Goal: Task Accomplishment & Management: Manage account settings

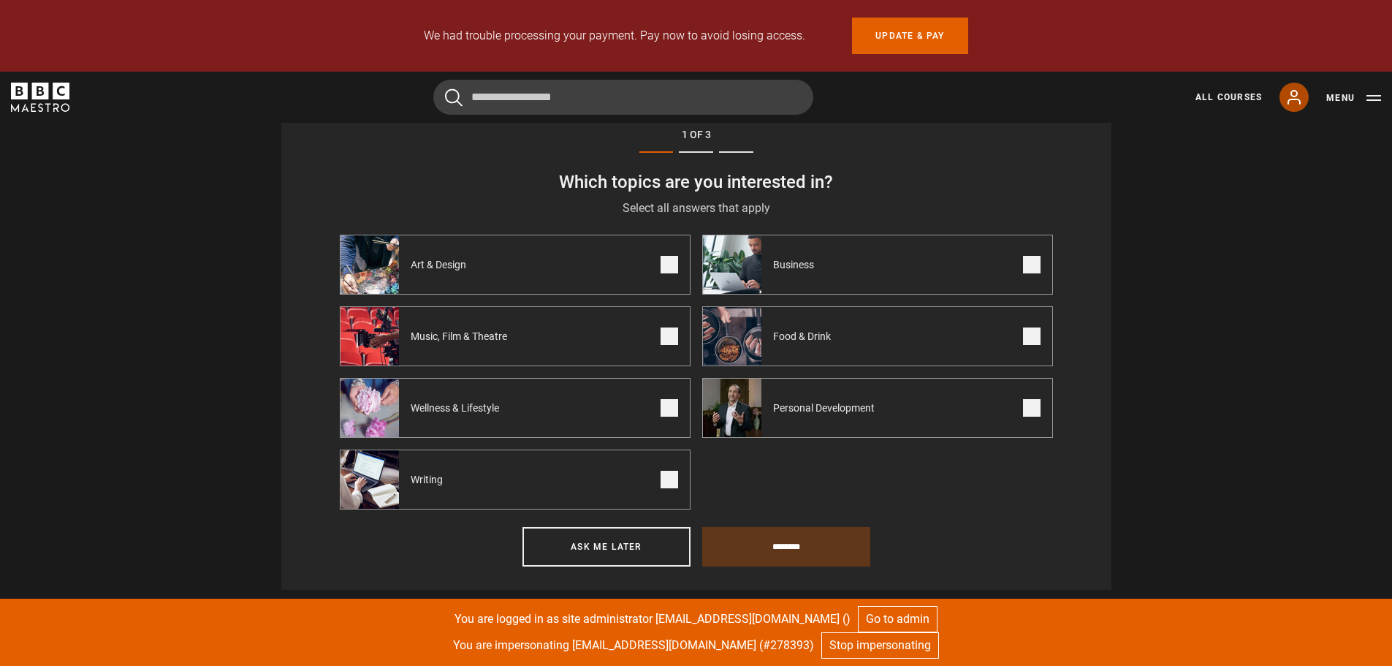
click at [1291, 94] on icon at bounding box center [1295, 97] width 18 height 18
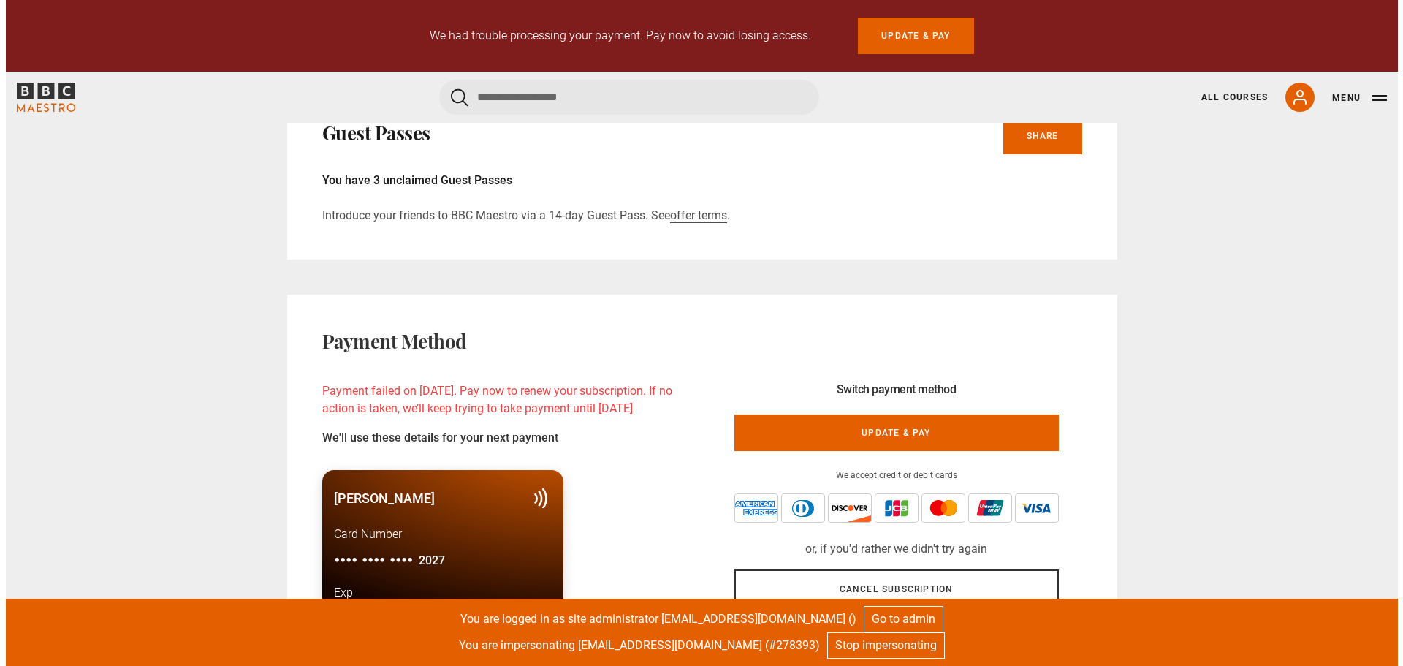
scroll to position [1316, 0]
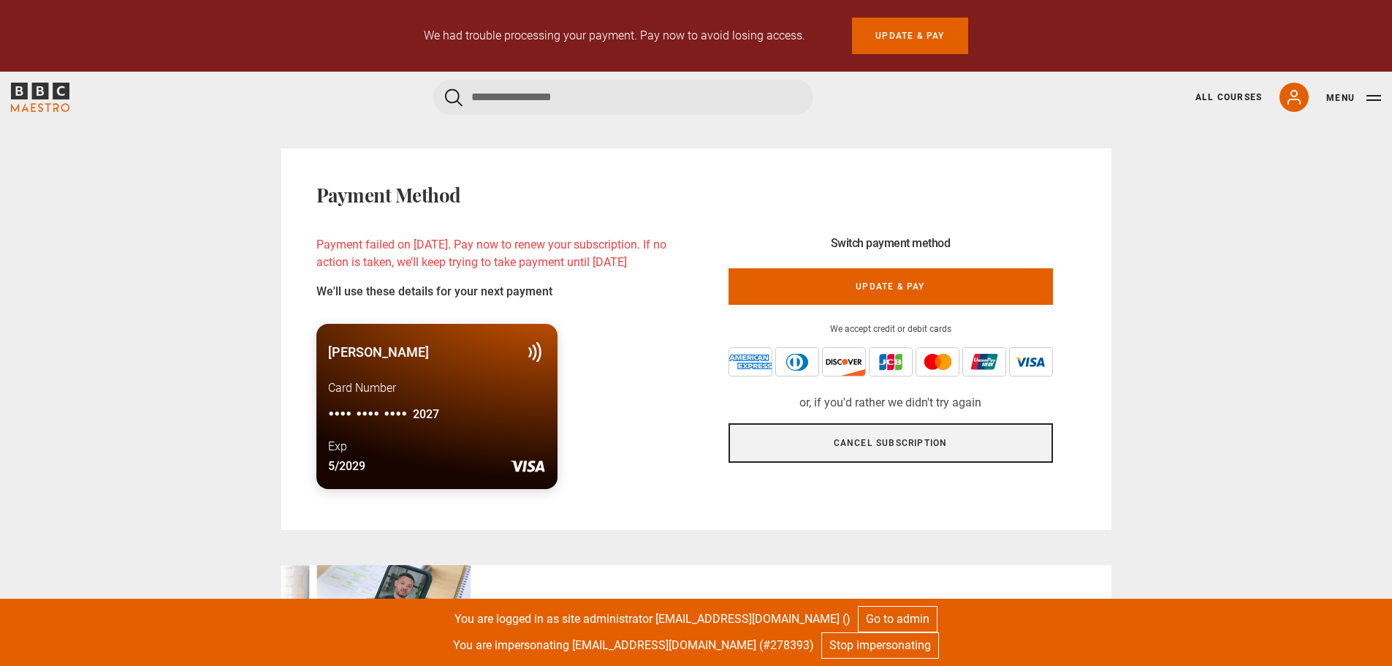
click at [814, 443] on link "Cancel subscription" at bounding box center [891, 442] width 324 height 39
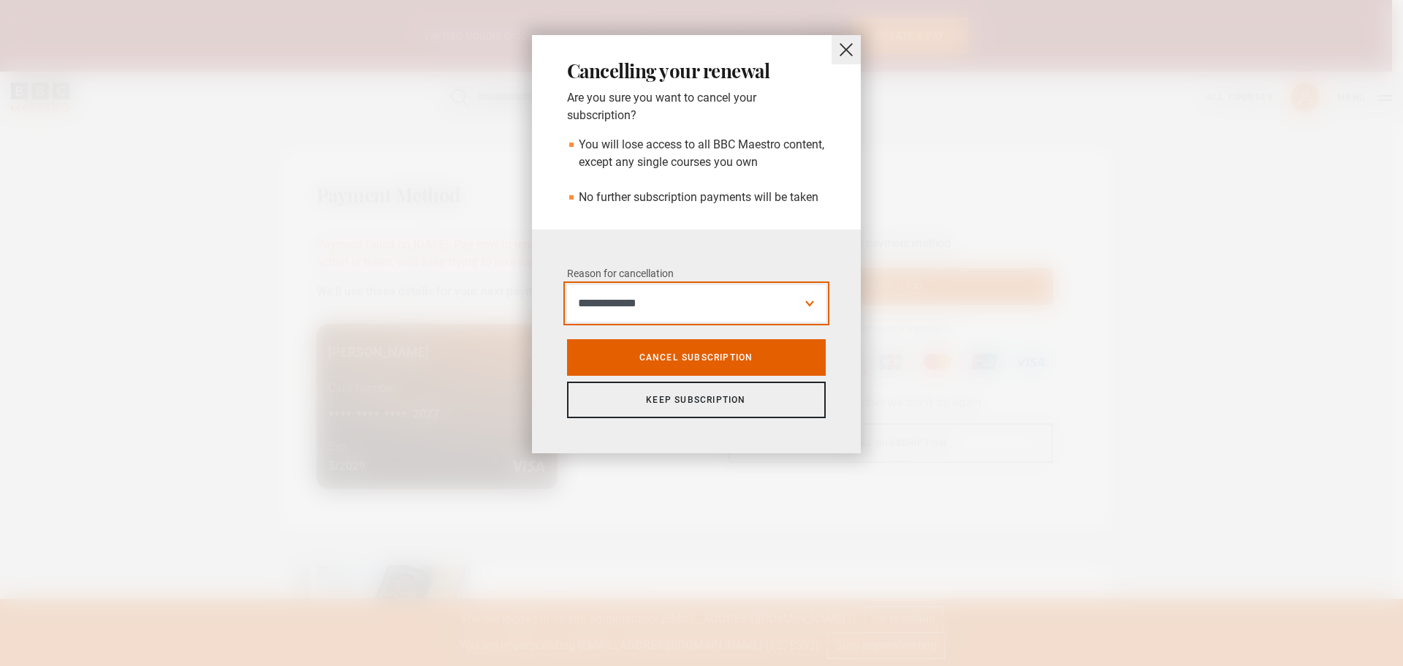
click at [715, 301] on select "**********" at bounding box center [696, 303] width 259 height 37
select select "**********"
click at [567, 285] on select "**********" at bounding box center [696, 303] width 259 height 37
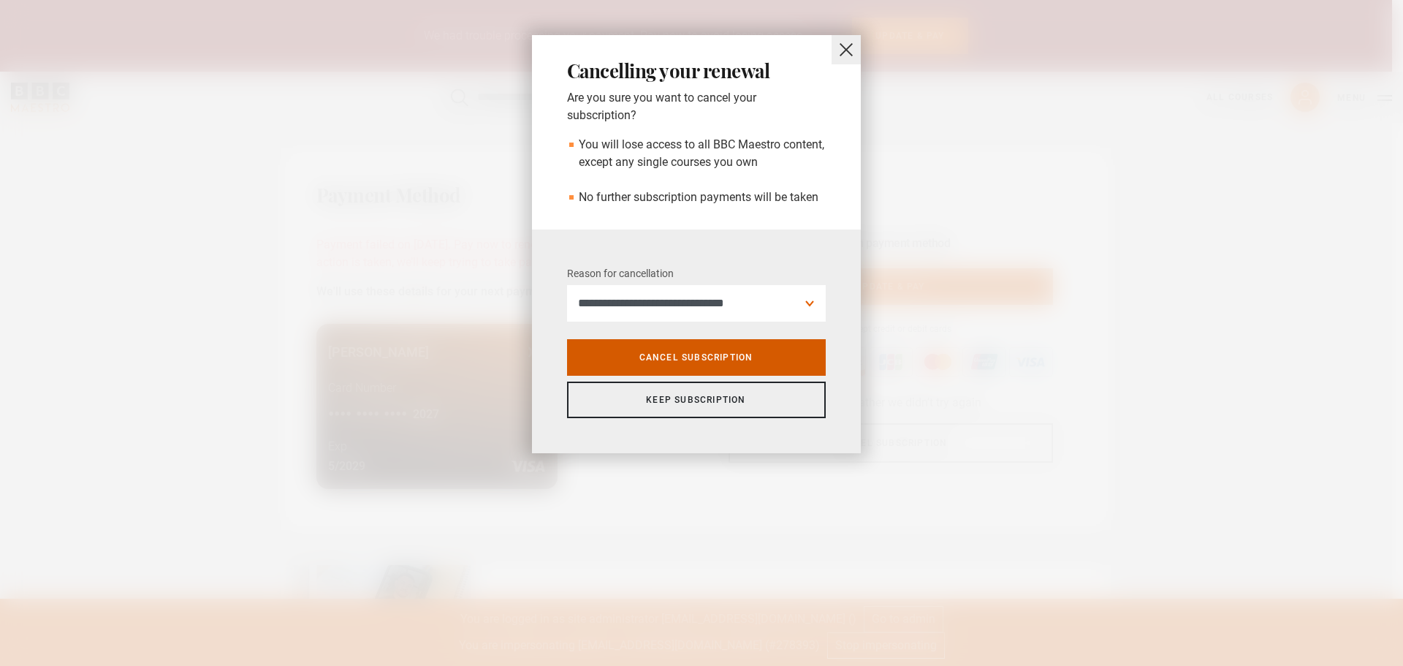
click at [702, 362] on link "Cancel Subscription" at bounding box center [696, 357] width 259 height 37
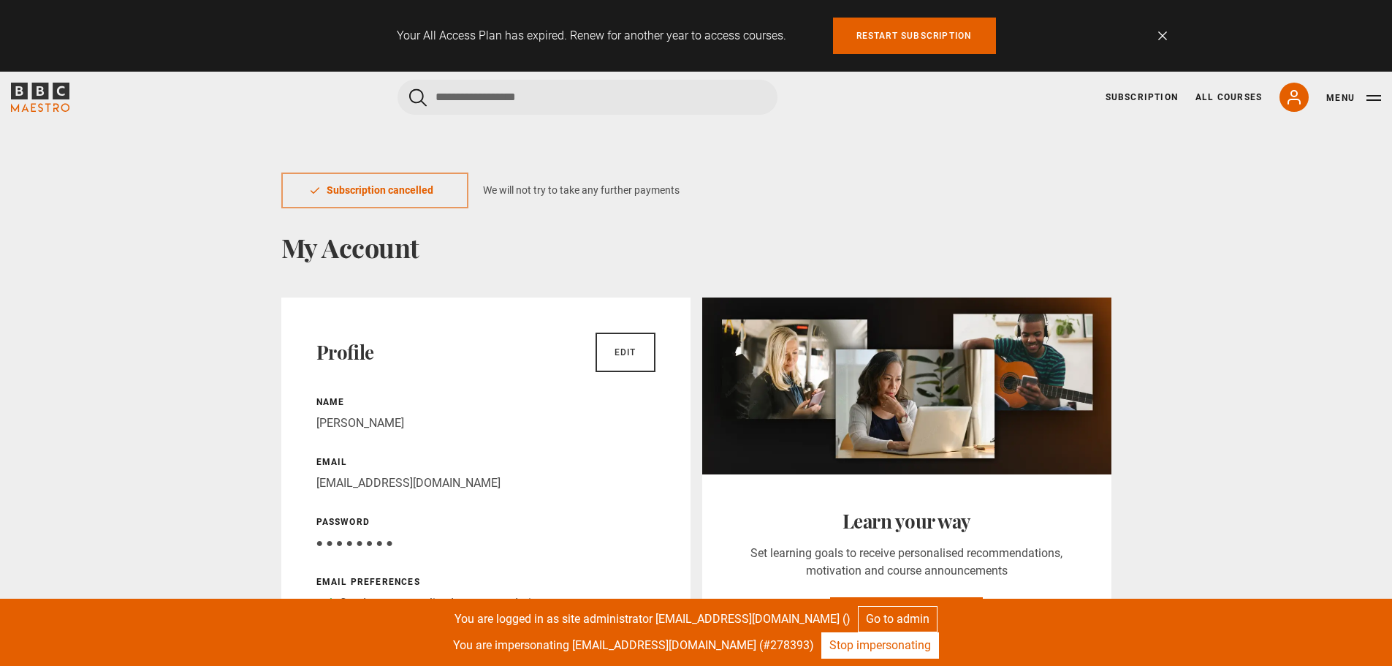
click at [881, 646] on link "Stop impersonating" at bounding box center [880, 645] width 118 height 26
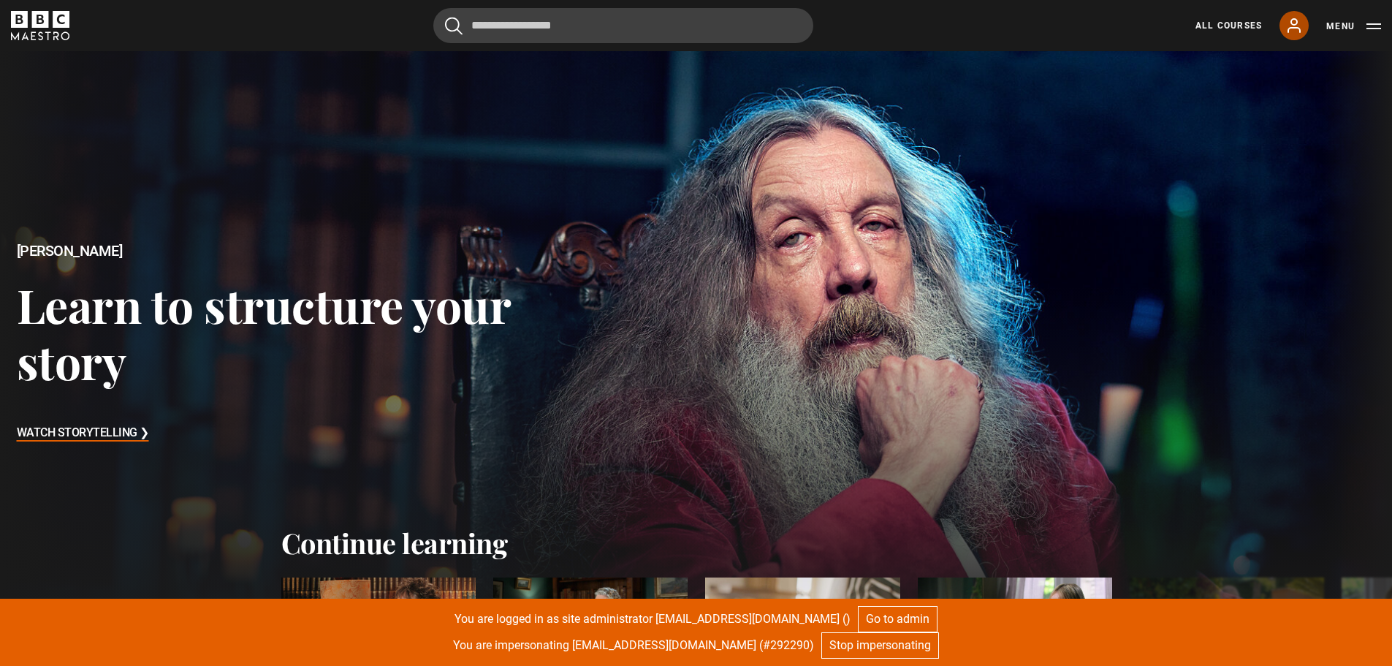
click at [1291, 29] on icon at bounding box center [1294, 25] width 12 height 13
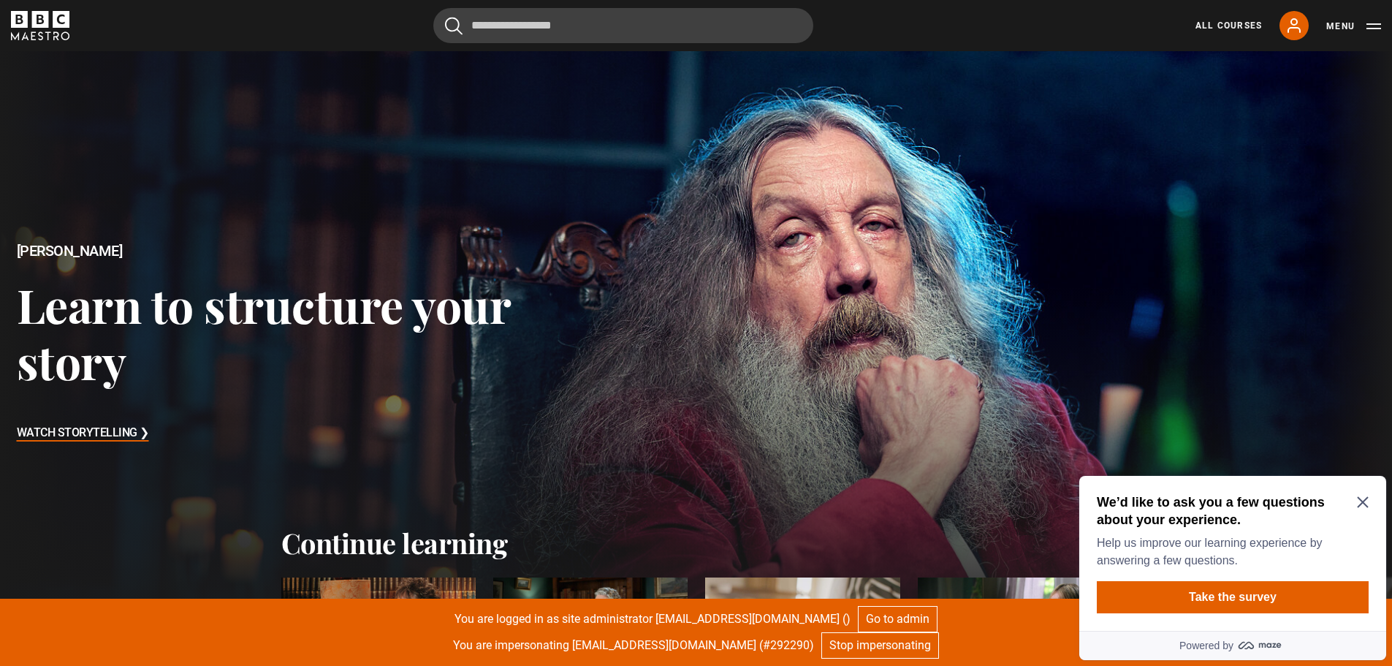
click at [1362, 498] on icon "Close Maze Prompt" at bounding box center [1363, 502] width 12 height 12
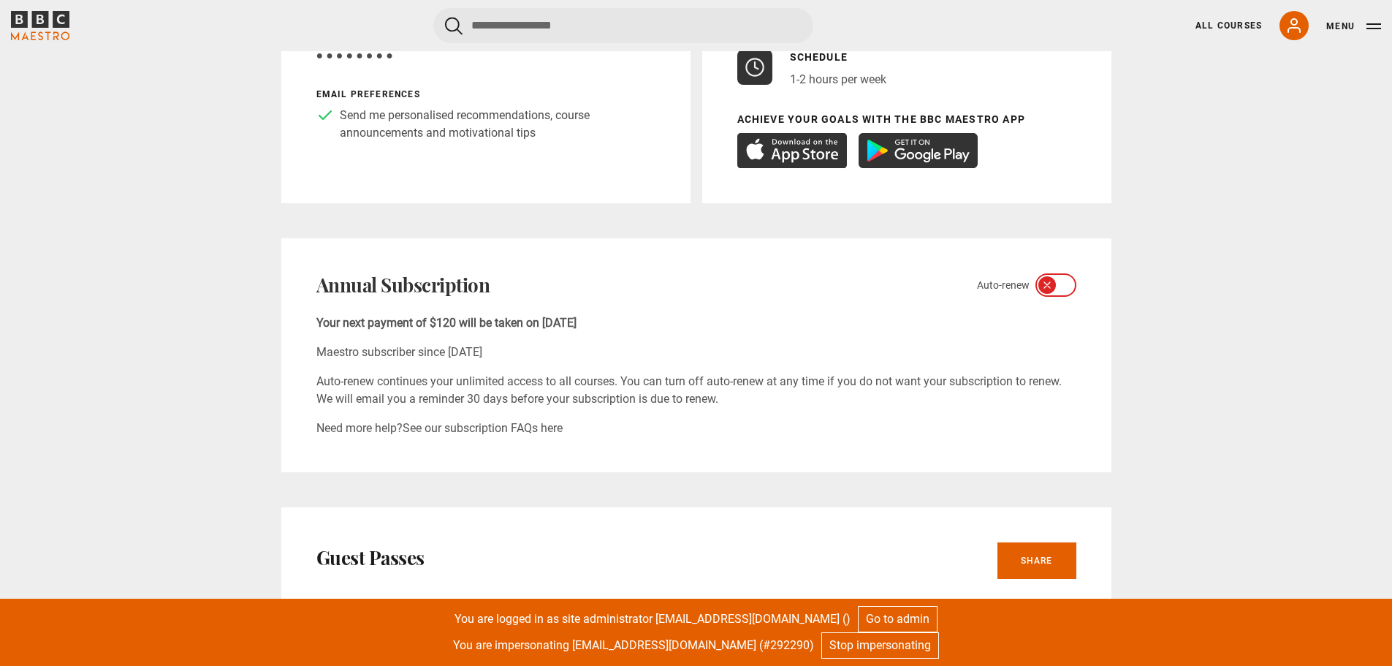
scroll to position [439, 0]
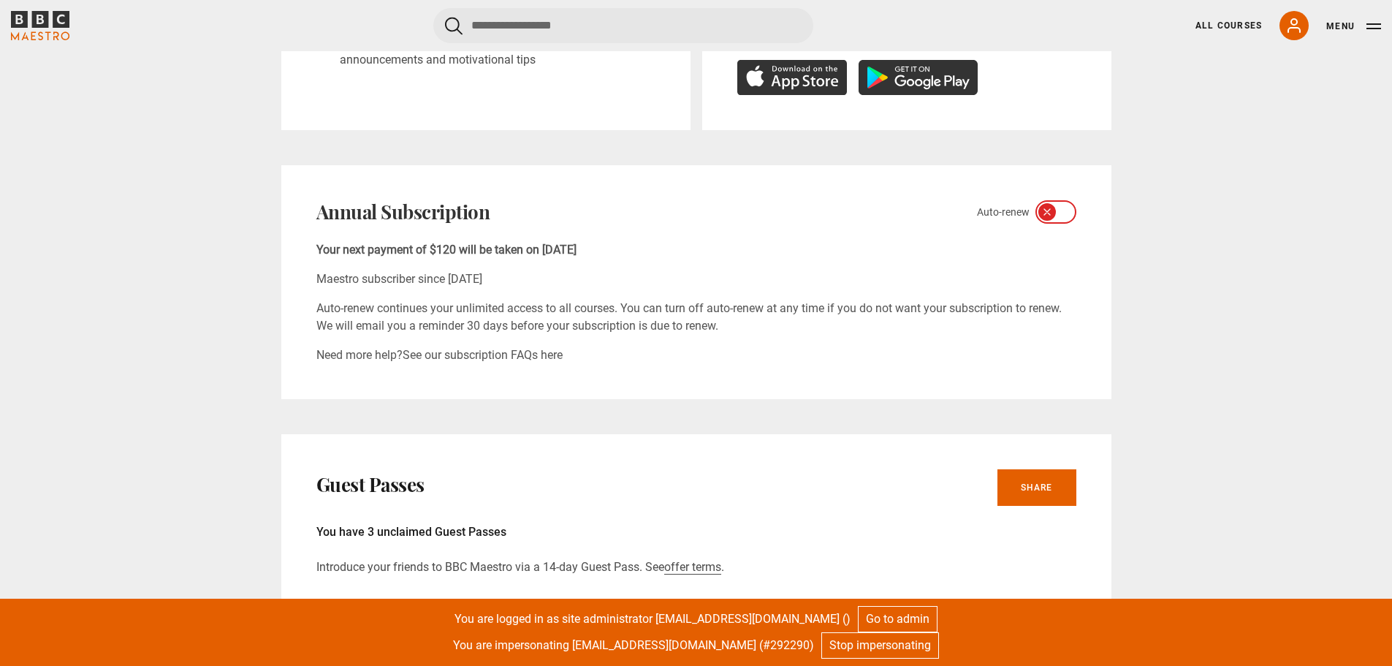
click at [1040, 214] on div at bounding box center [1056, 211] width 41 height 23
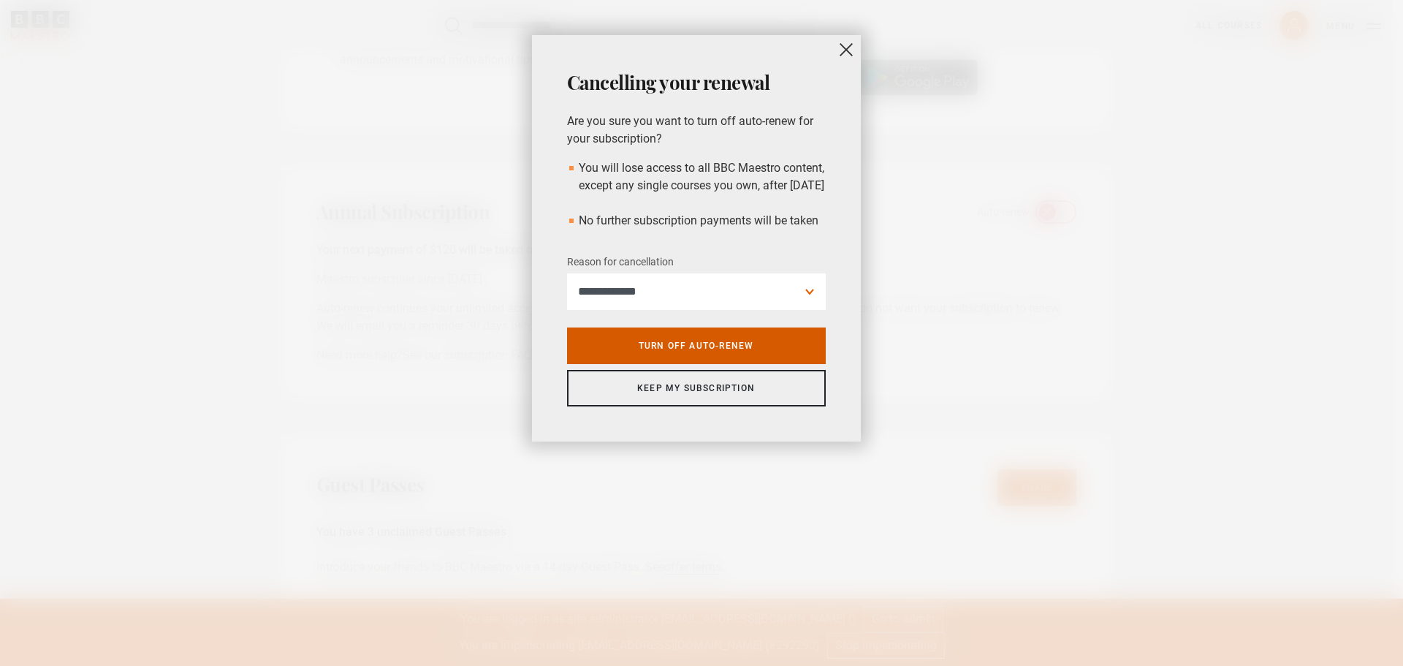
click at [697, 364] on link "Turn off auto-renew" at bounding box center [696, 345] width 259 height 37
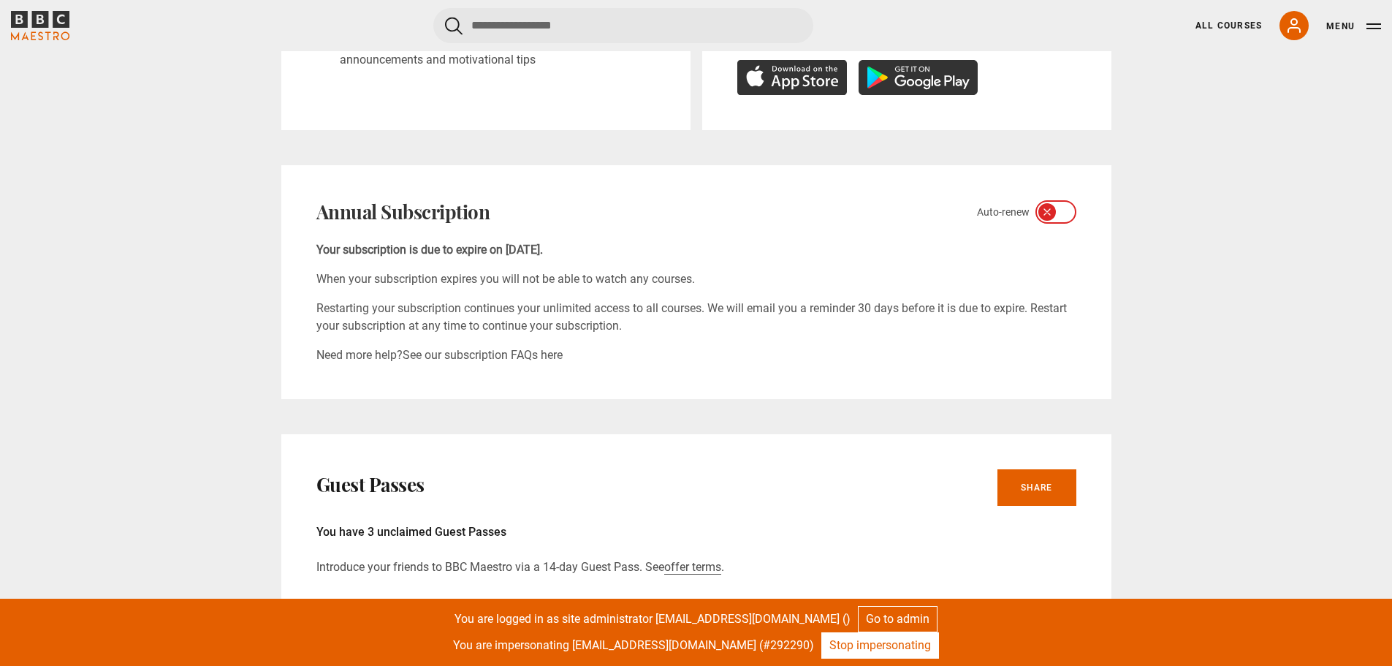
click at [857, 648] on link "Stop impersonating" at bounding box center [880, 645] width 118 height 26
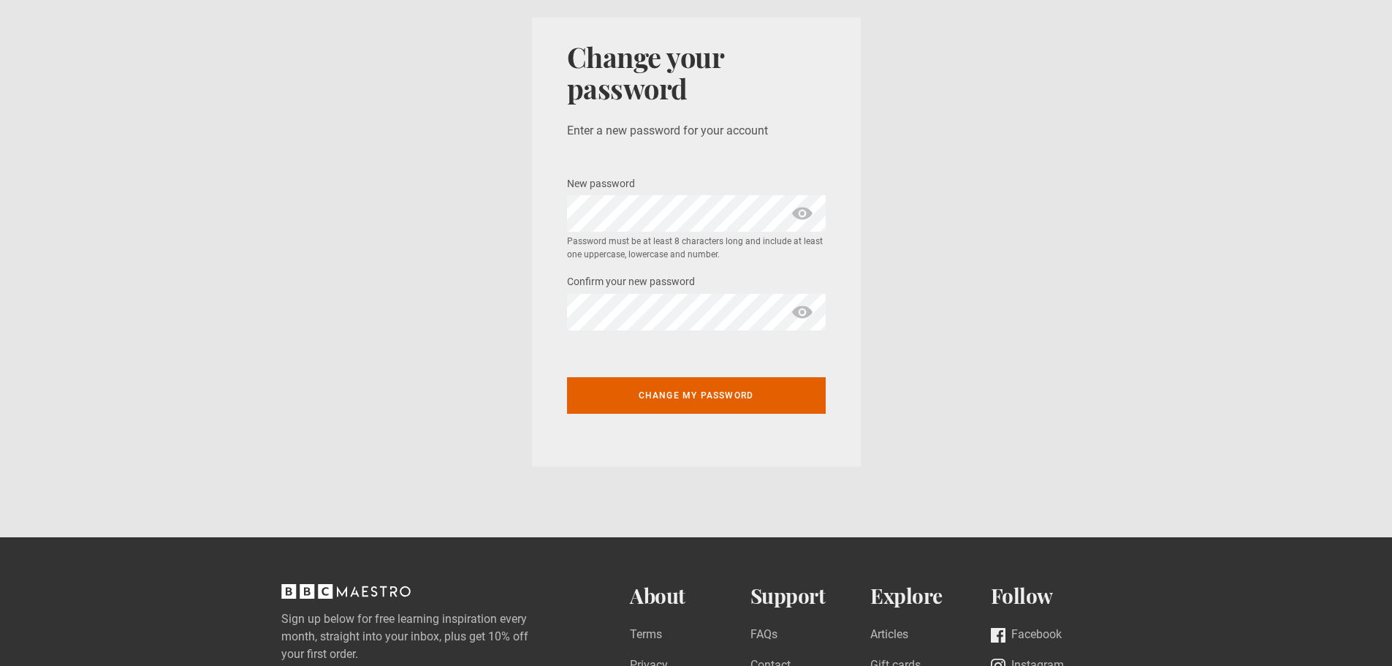
click at [472, 212] on section "Change your password Enter a new password for your account New password * Passw…" at bounding box center [696, 242] width 1392 height 484
click at [803, 212] on span "show password" at bounding box center [802, 213] width 23 height 37
click at [804, 303] on span "show password" at bounding box center [802, 312] width 23 height 37
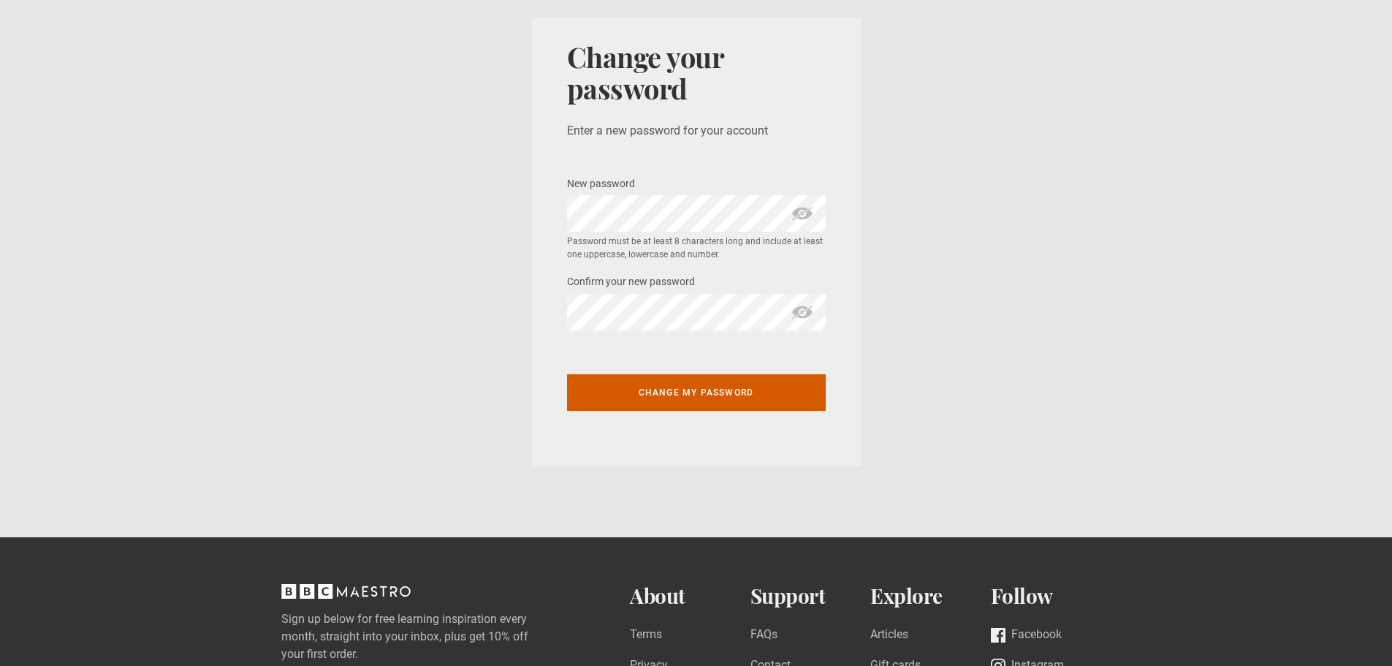
click at [696, 406] on button "Change my password" at bounding box center [696, 392] width 259 height 37
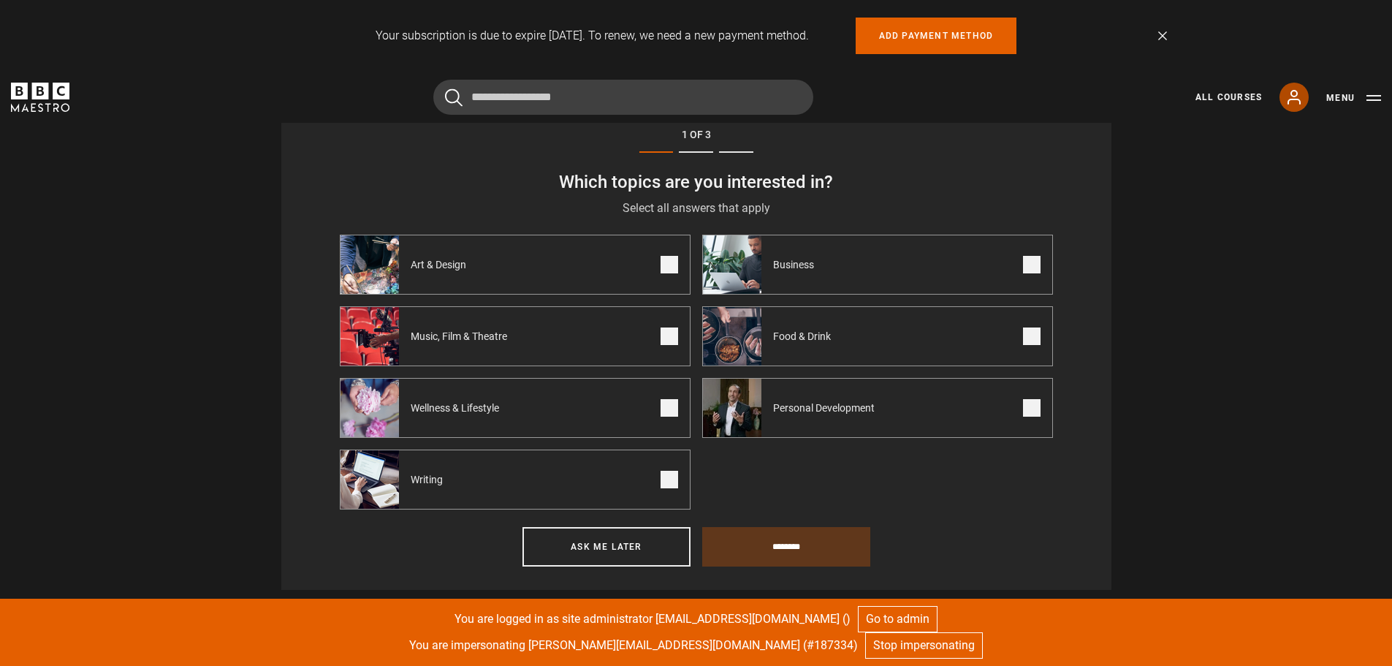
click at [1293, 105] on icon at bounding box center [1295, 97] width 18 height 18
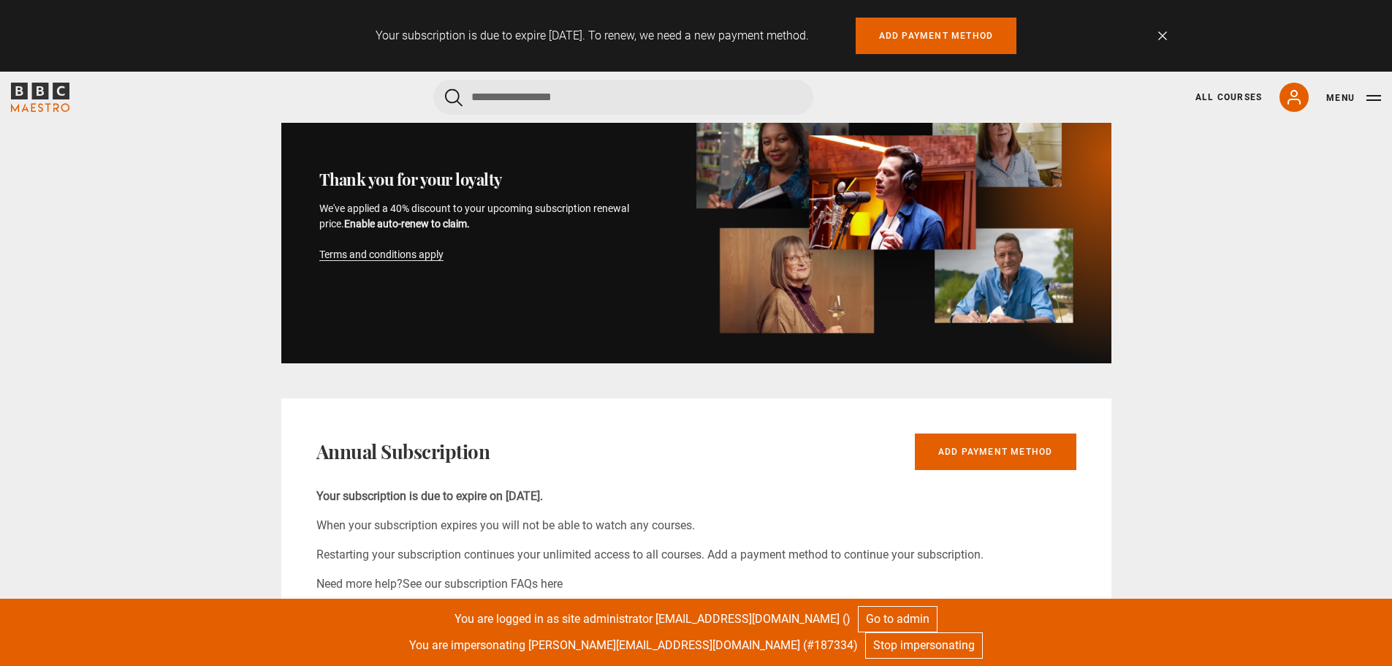
scroll to position [731, 0]
